Goal: Task Accomplishment & Management: Manage account settings

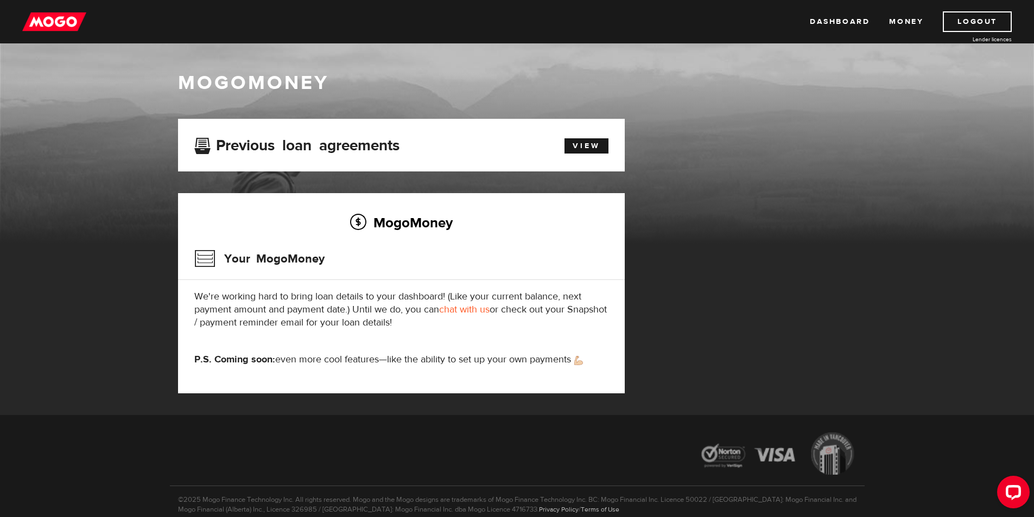
click at [471, 313] on link "chat with us" at bounding box center [464, 310] width 51 height 12
click at [861, 21] on link "Dashboard" at bounding box center [840, 21] width 60 height 21
click at [971, 21] on link "Logout" at bounding box center [977, 21] width 69 height 21
